Goal: Register for event/course

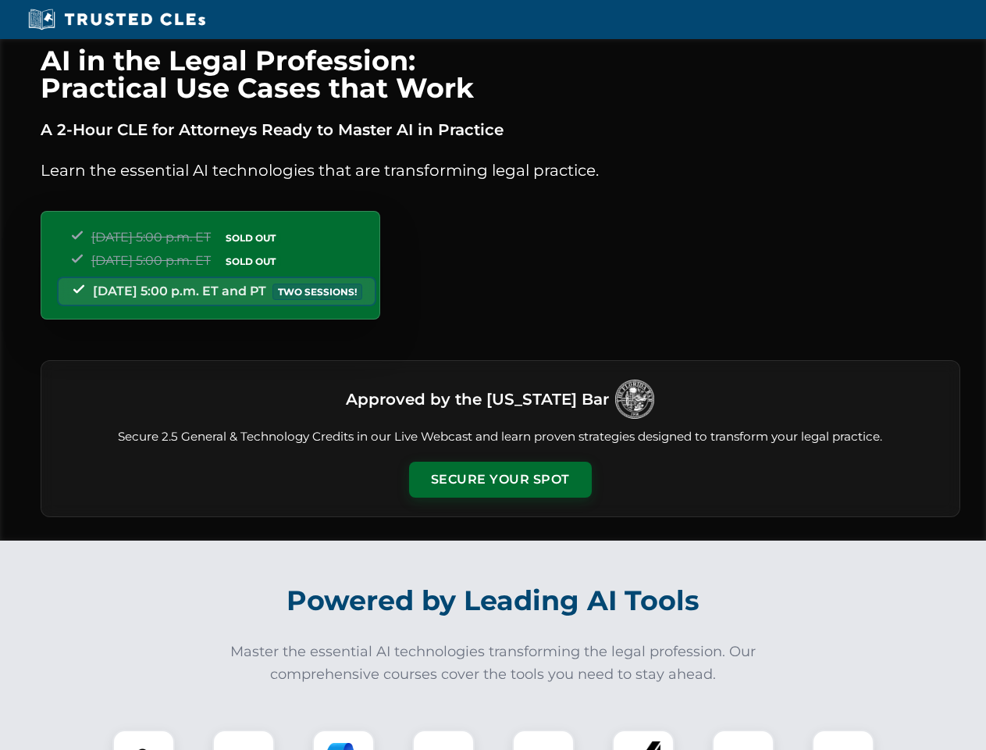
click at [500, 479] on button "Secure Your Spot" at bounding box center [500, 479] width 183 height 36
click at [144, 739] on img at bounding box center [143, 760] width 45 height 45
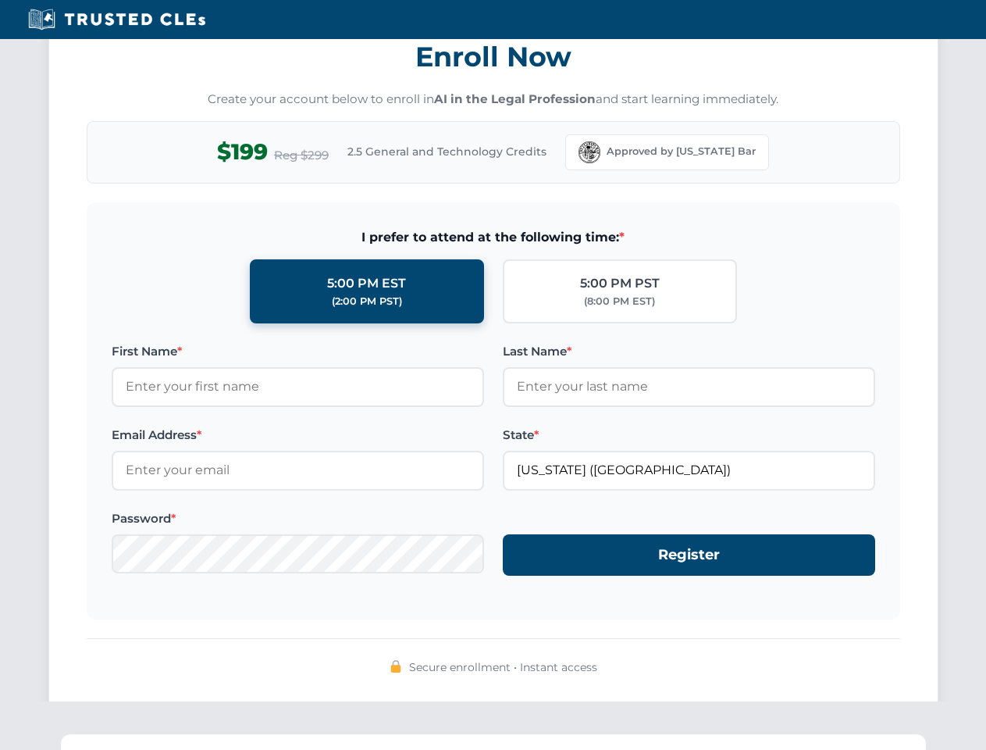
scroll to position [1533, 0]
